Goal: Information Seeking & Learning: Learn about a topic

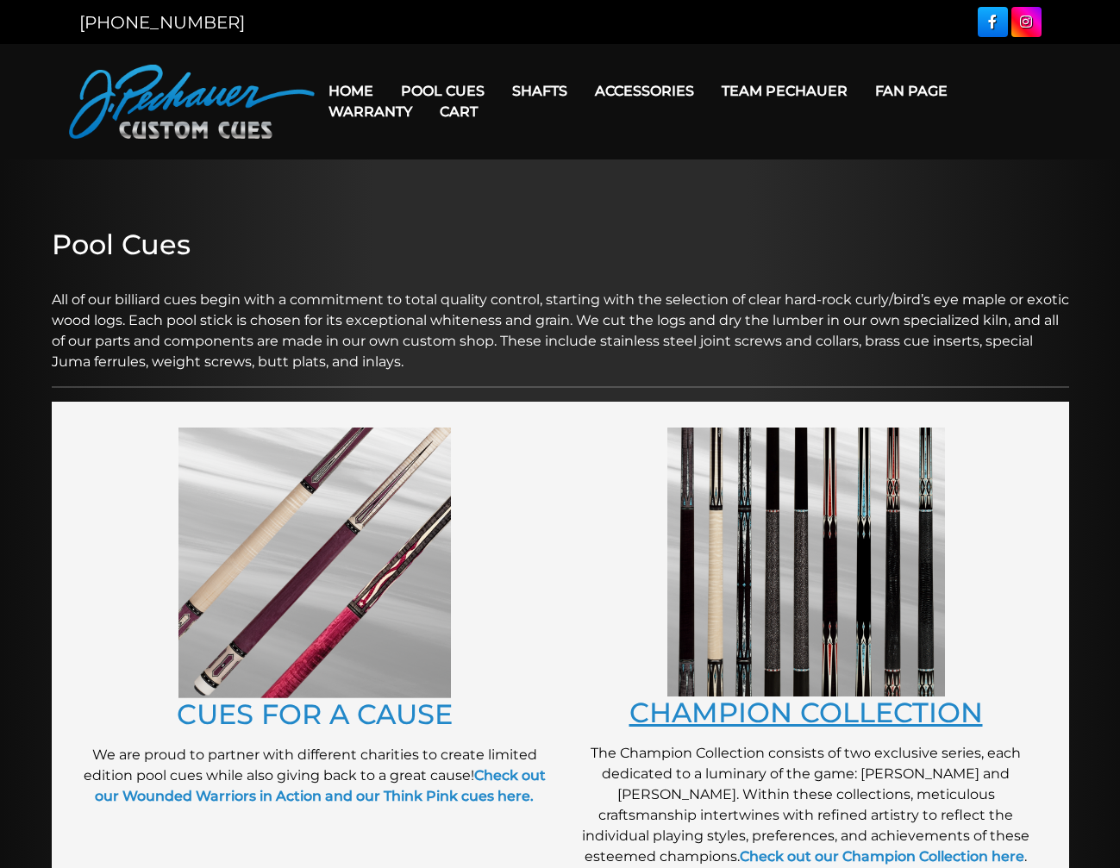
click at [743, 715] on link "CHAMPION COLLECTION" at bounding box center [805, 713] width 353 height 34
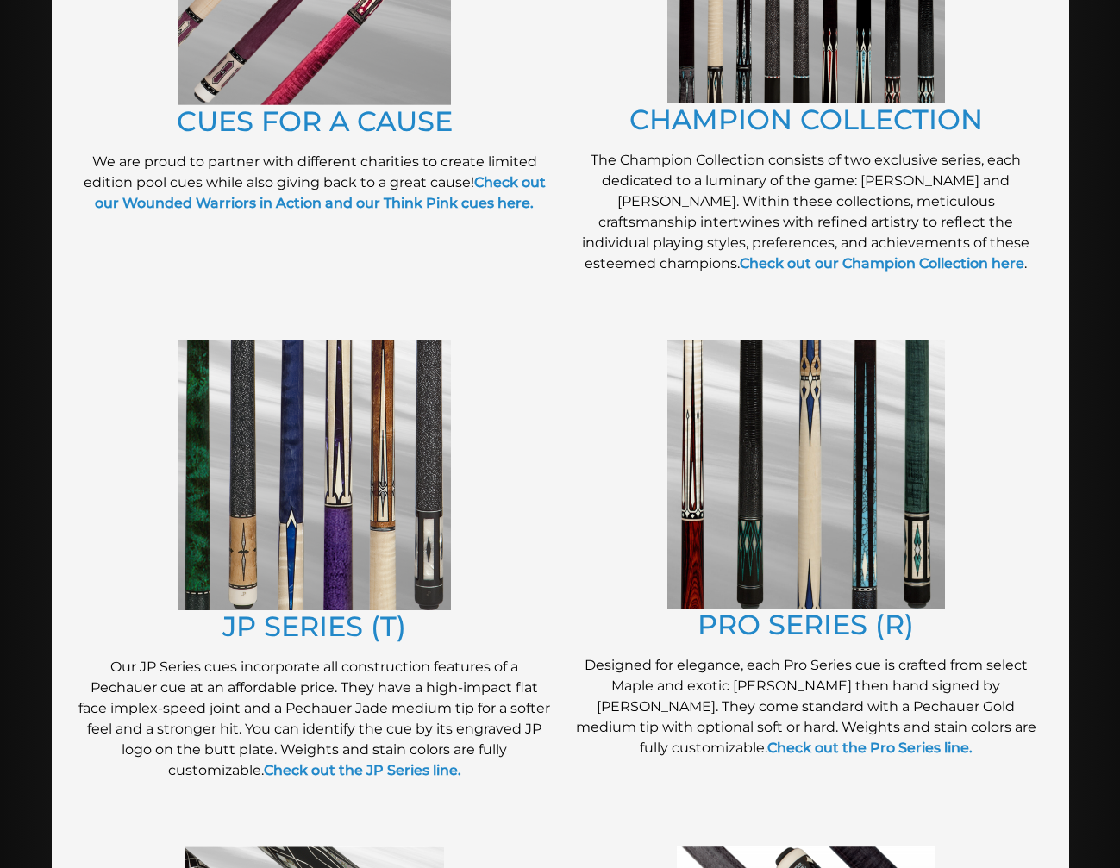
scroll to position [595, 0]
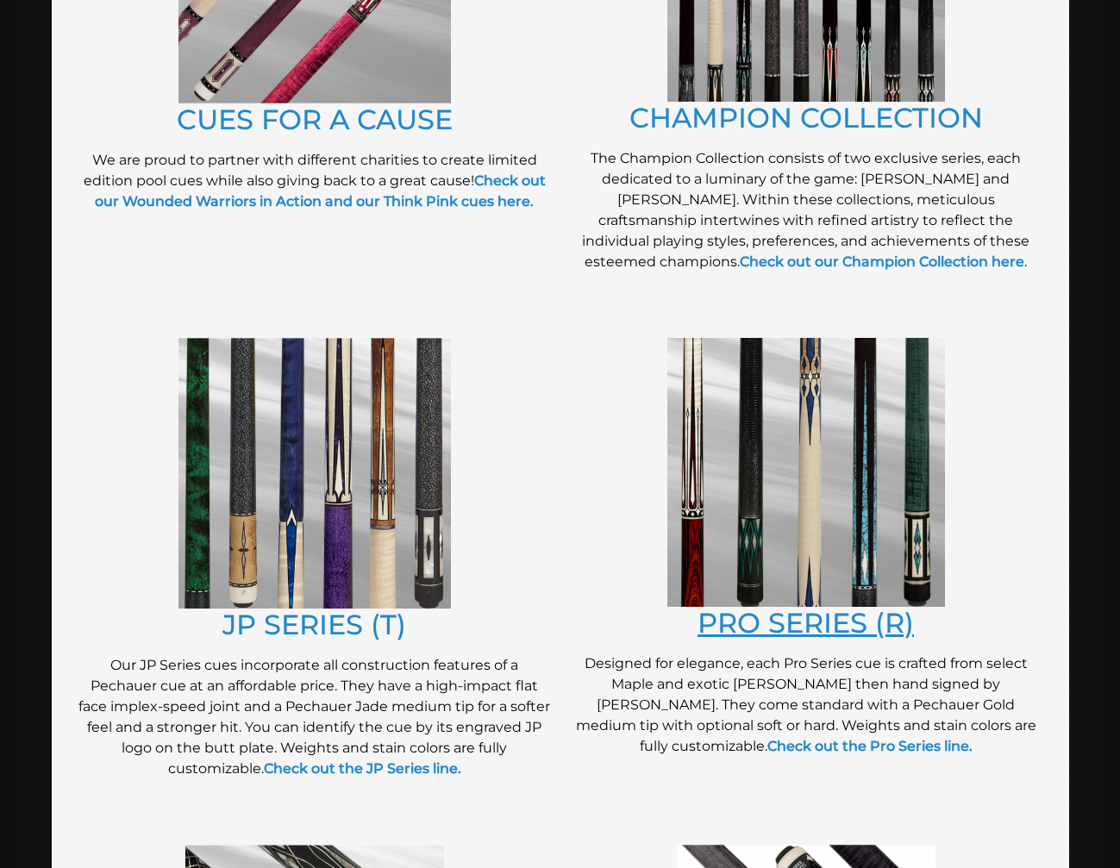
click at [783, 625] on link "PRO SERIES (R)" at bounding box center [805, 623] width 216 height 34
click at [317, 631] on link "JP SERIES (T)" at bounding box center [314, 625] width 184 height 34
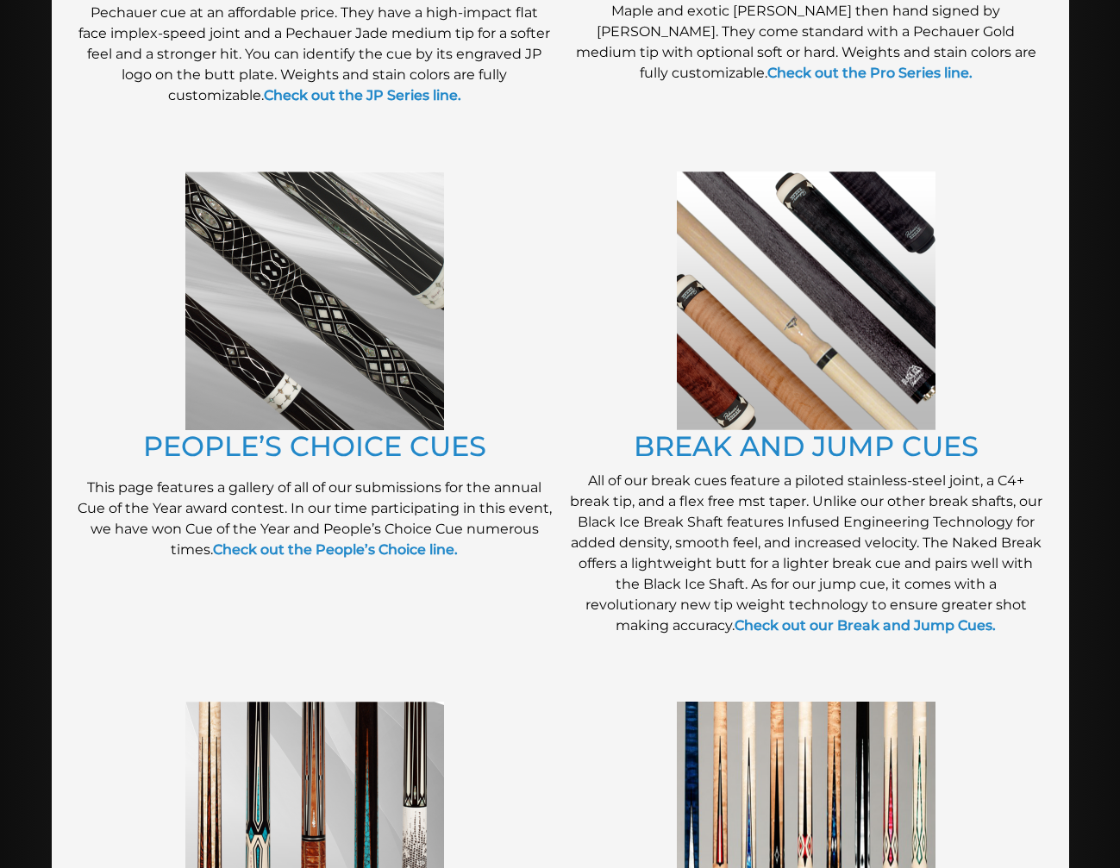
scroll to position [1274, 0]
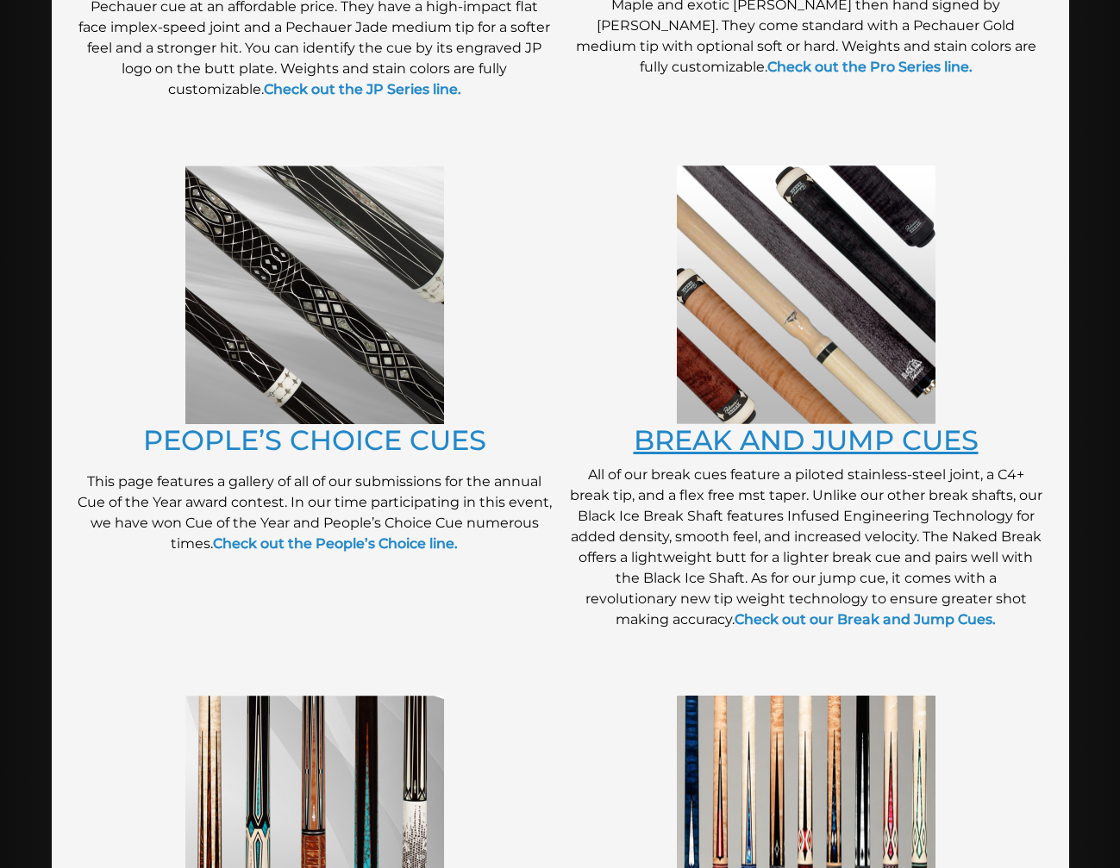
click at [781, 451] on link "BREAK AND JUMP CUES" at bounding box center [805, 440] width 345 height 34
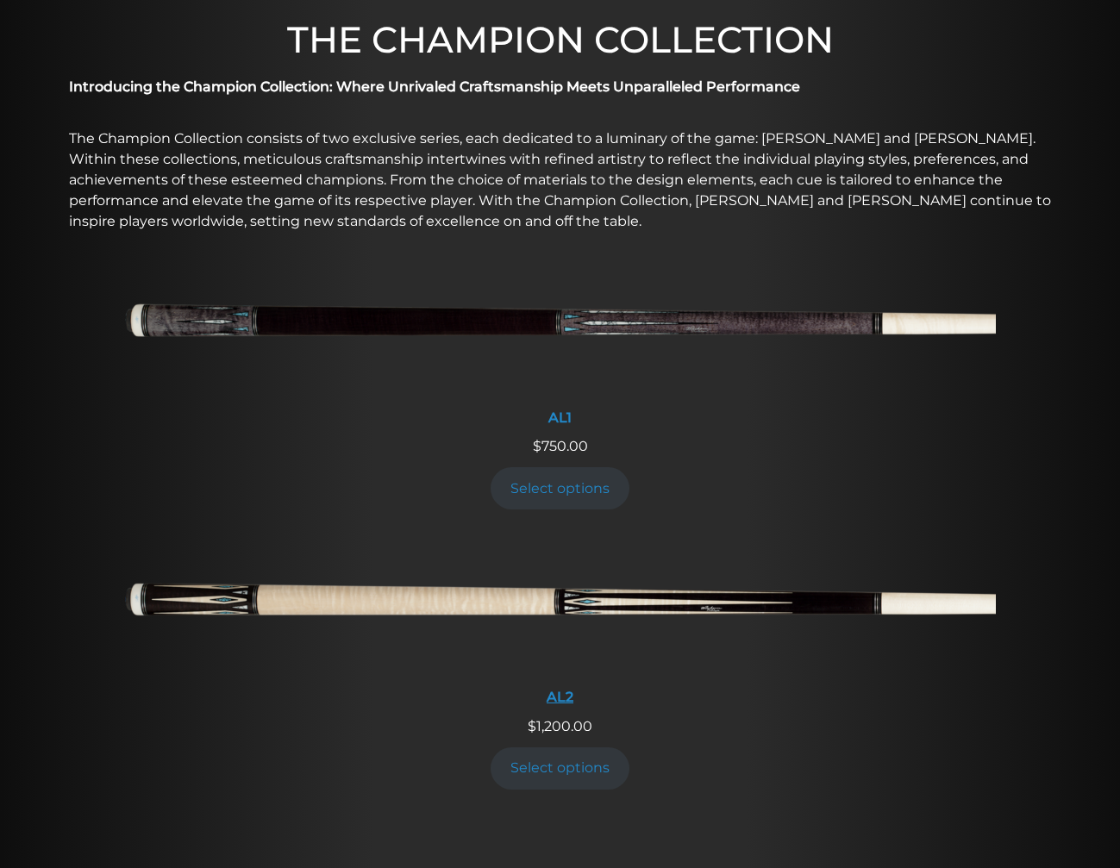
scroll to position [537, 0]
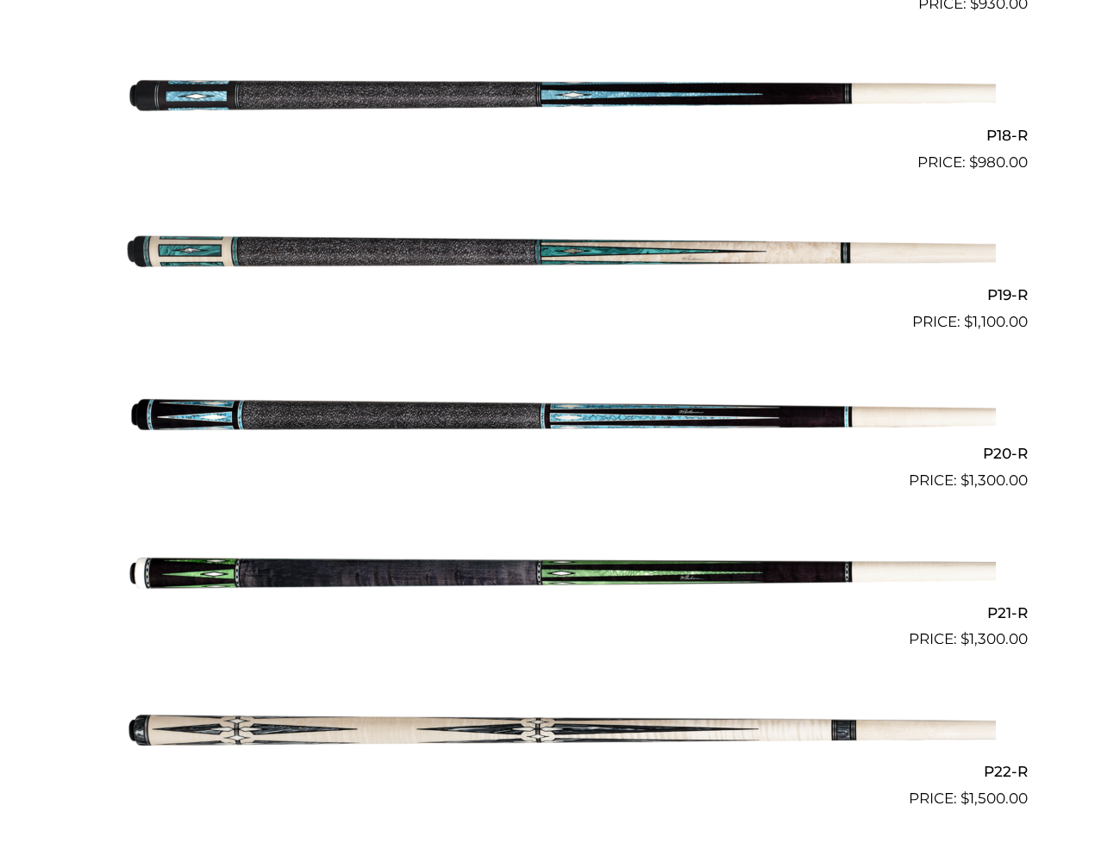
scroll to position [3230, 0]
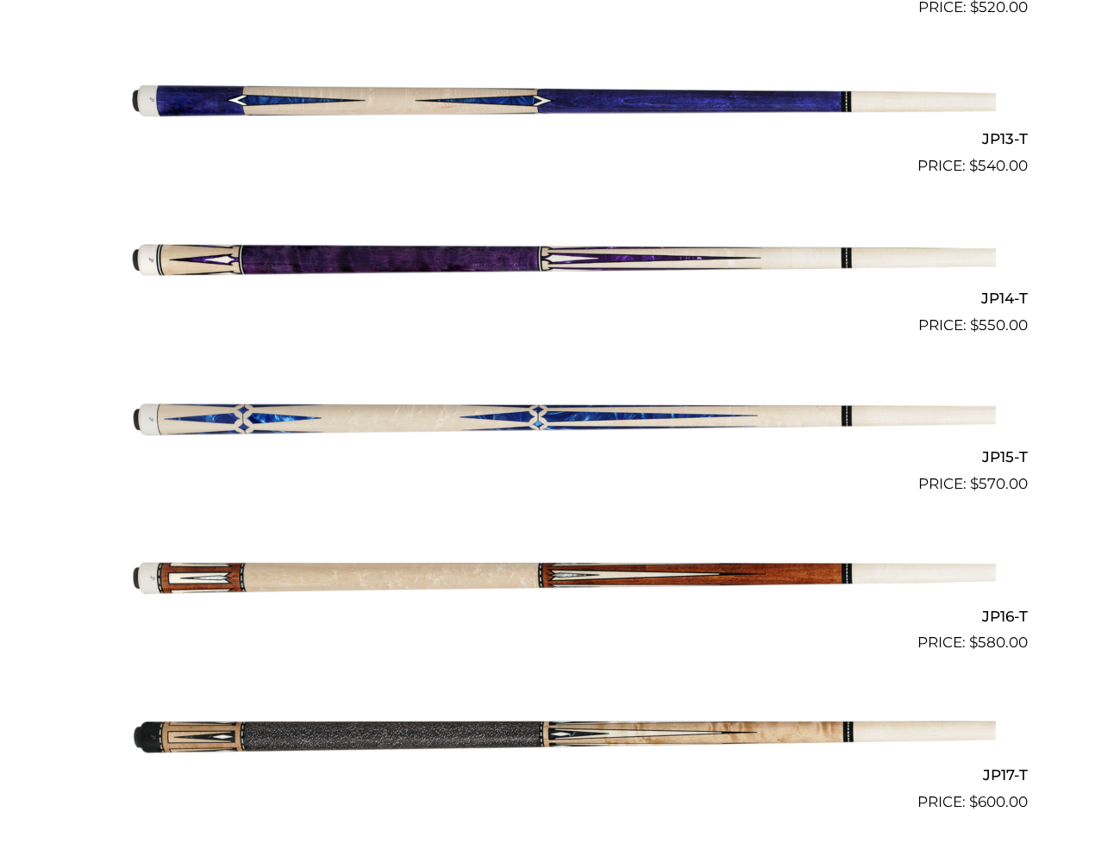
scroll to position [2428, 0]
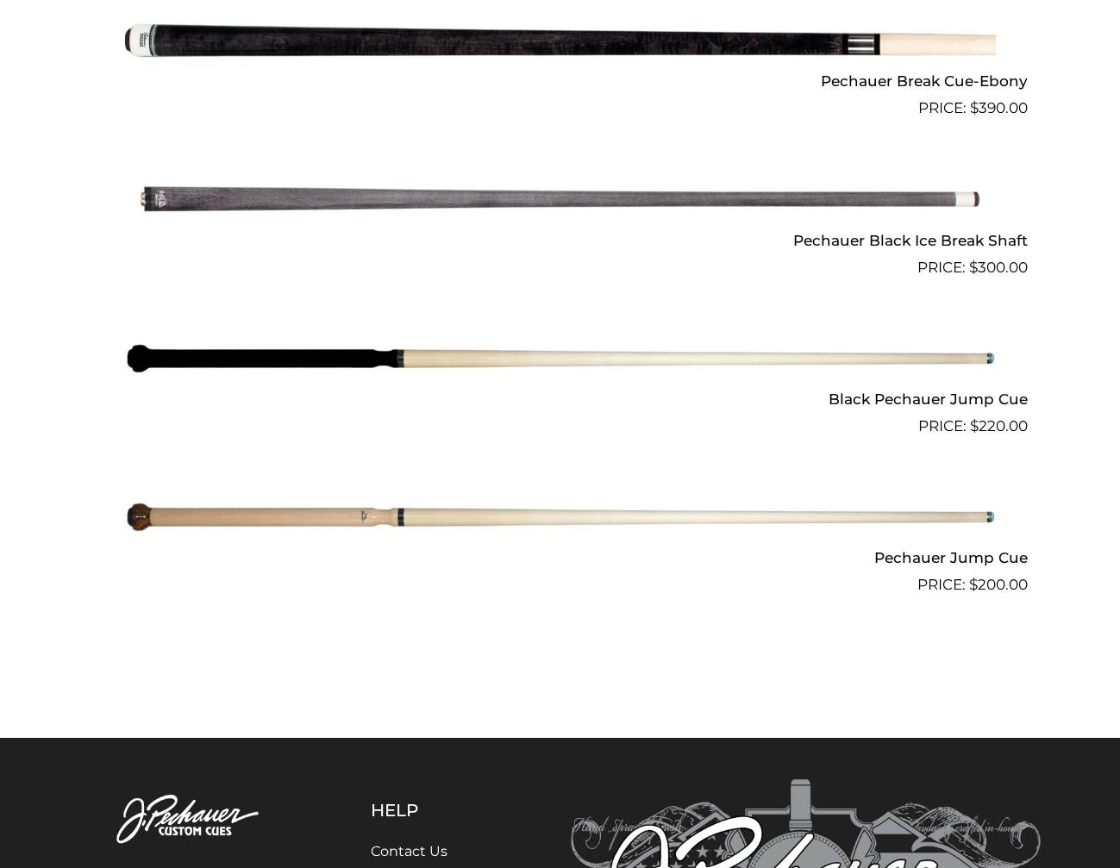
scroll to position [1312, 0]
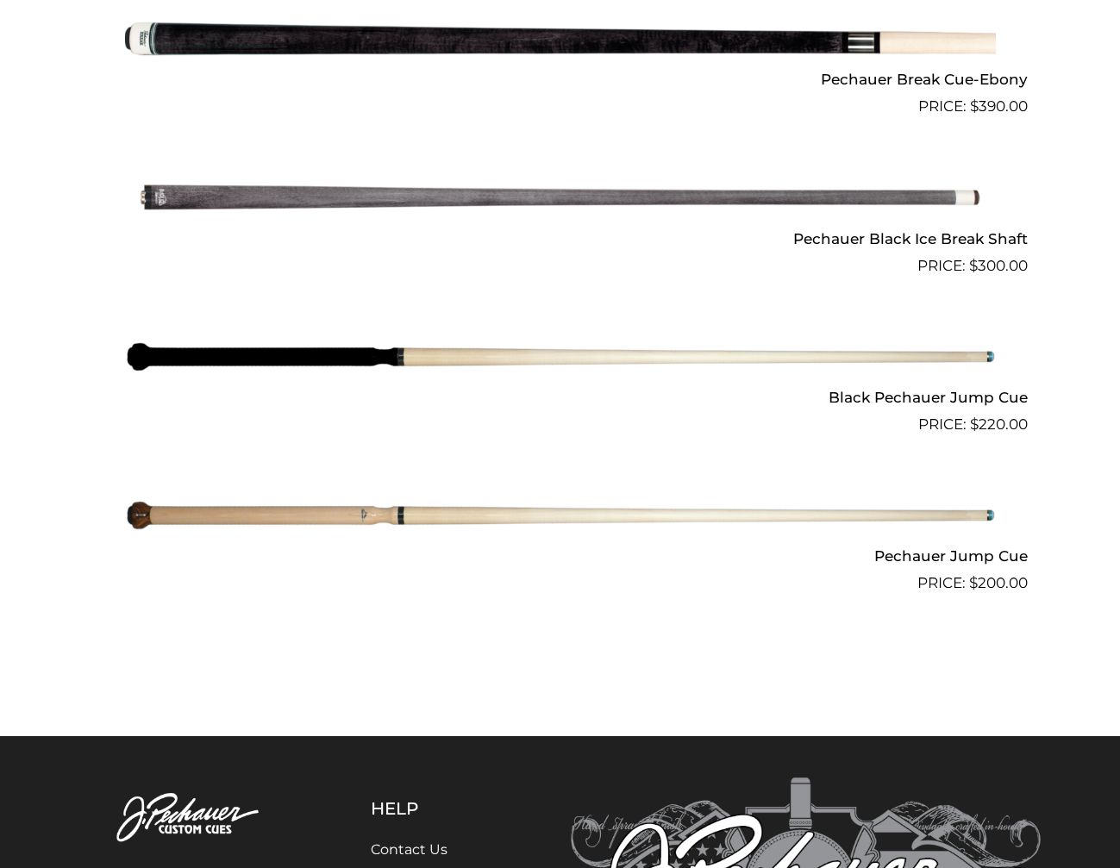
click at [326, 368] on img at bounding box center [560, 356] width 871 height 145
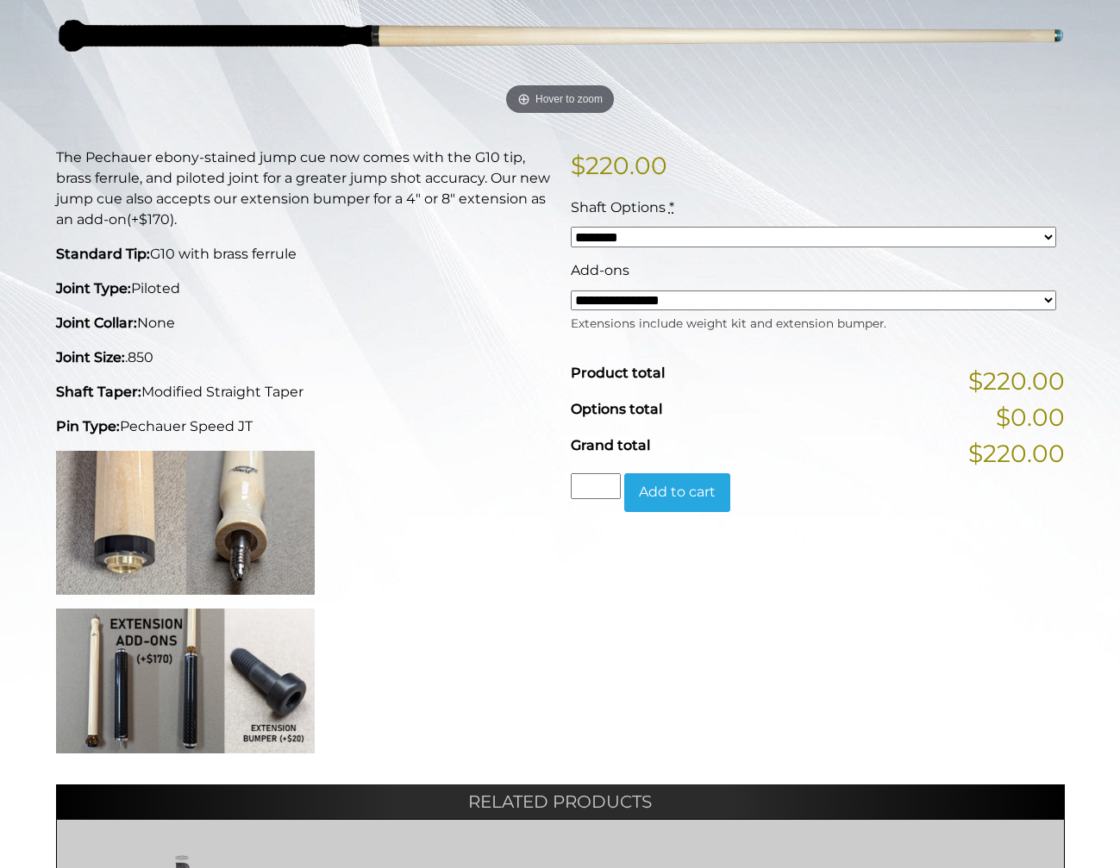
scroll to position [297, 0]
